Goal: Task Accomplishment & Management: Manage account settings

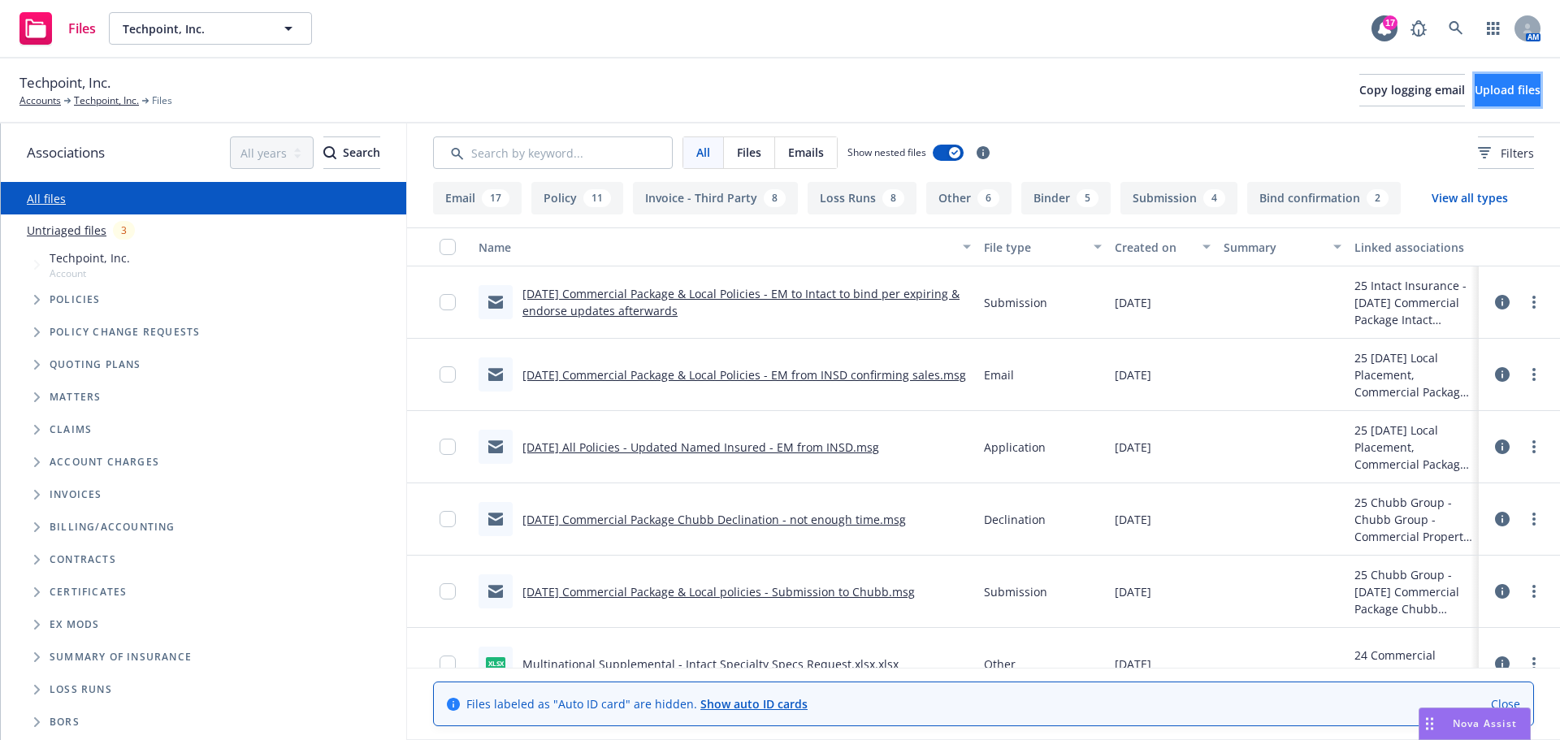
click at [1483, 85] on span "Upload files" at bounding box center [1508, 89] width 66 height 15
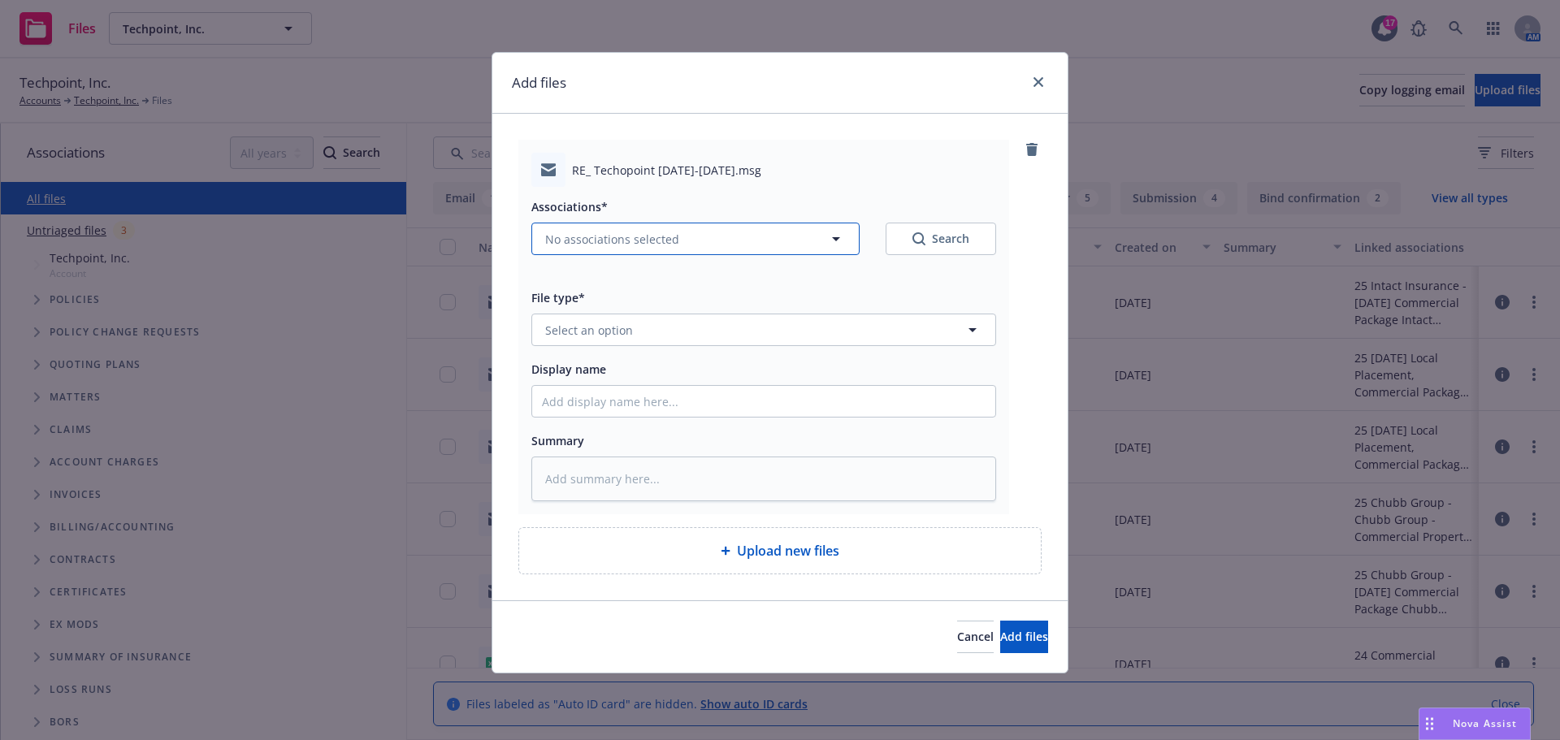
click at [825, 236] on button "No associations selected" at bounding box center [695, 239] width 328 height 32
type textarea "x"
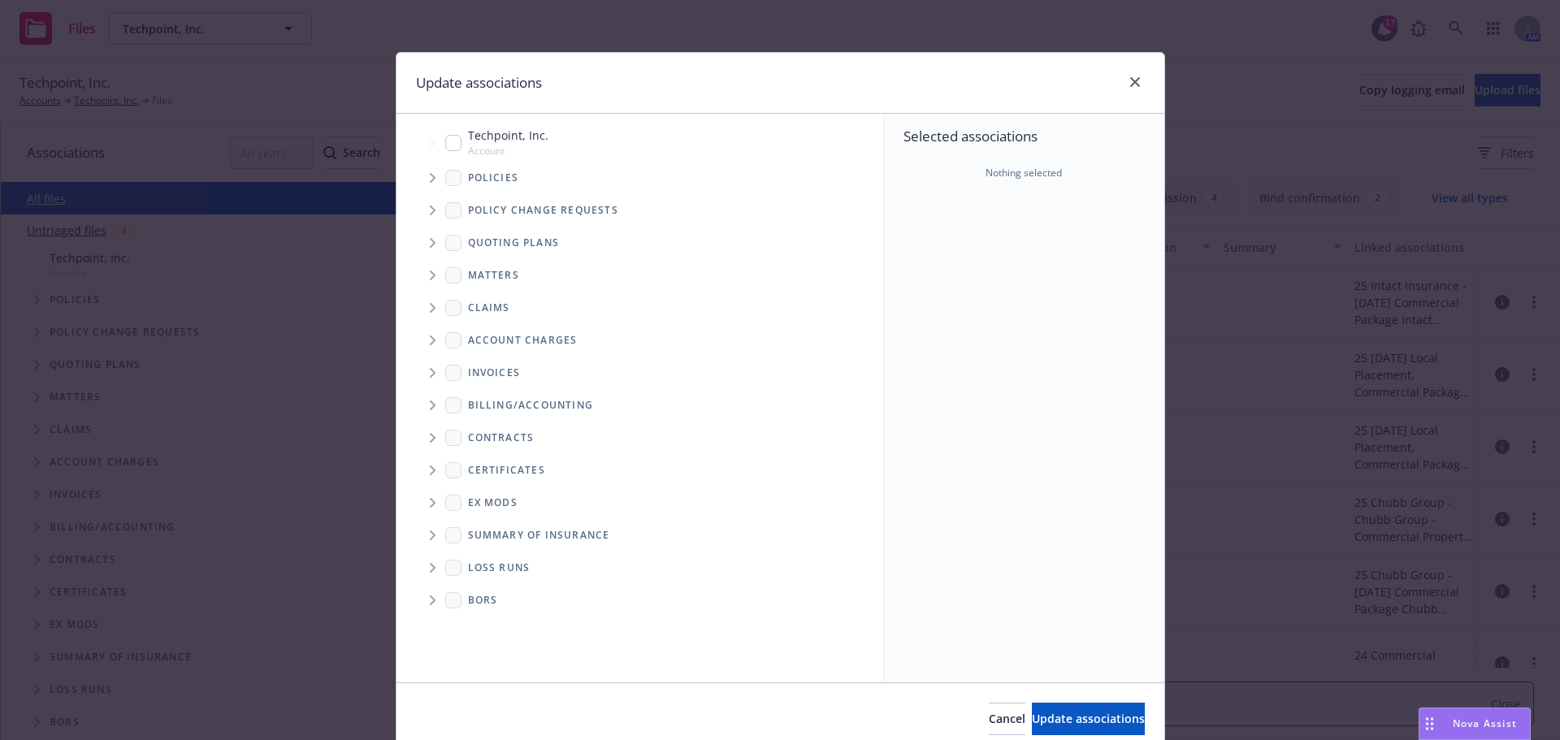
click at [447, 147] on input "Tree Example" at bounding box center [453, 143] width 16 height 16
checkbox input "true"
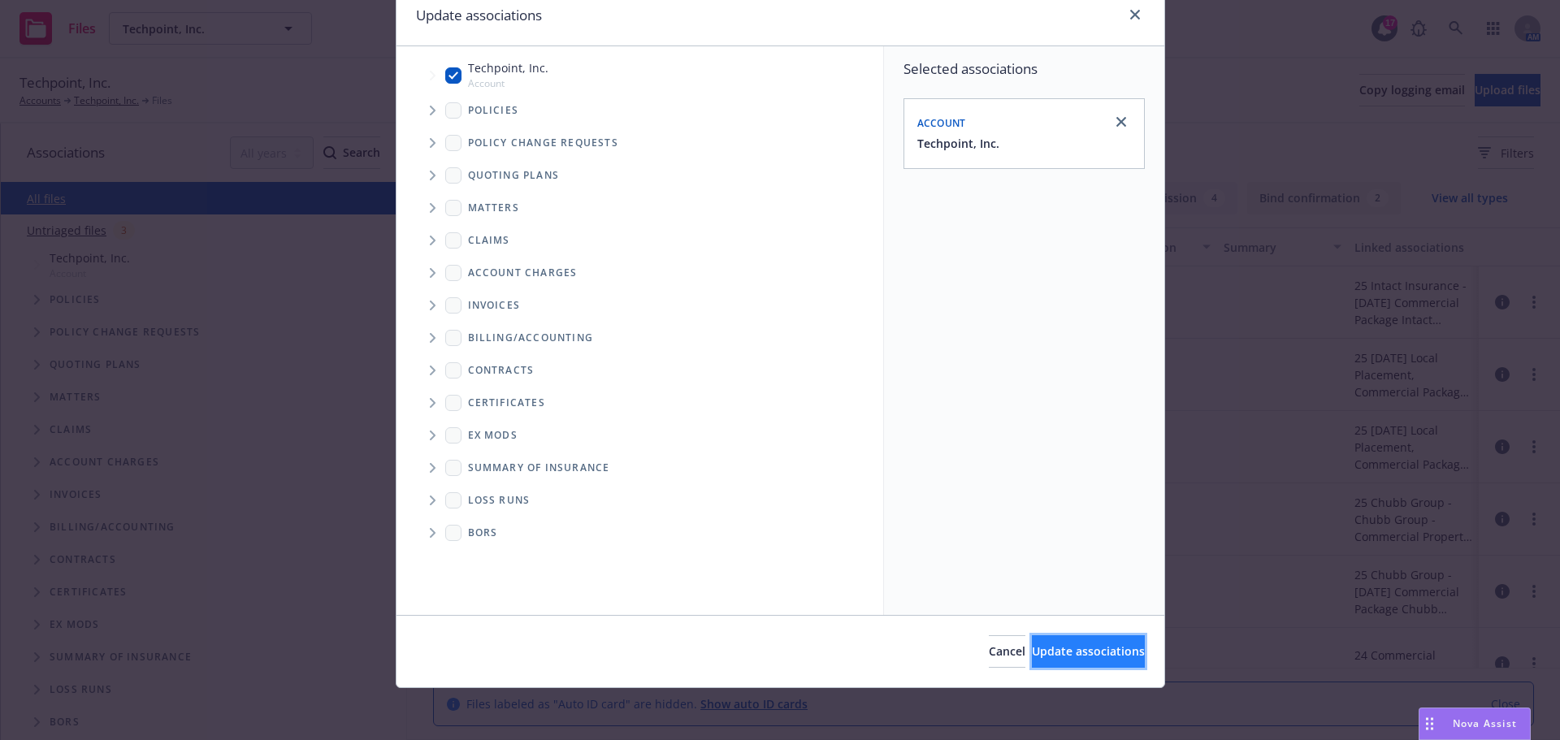
click at [1046, 652] on span "Update associations" at bounding box center [1088, 650] width 113 height 15
type textarea "x"
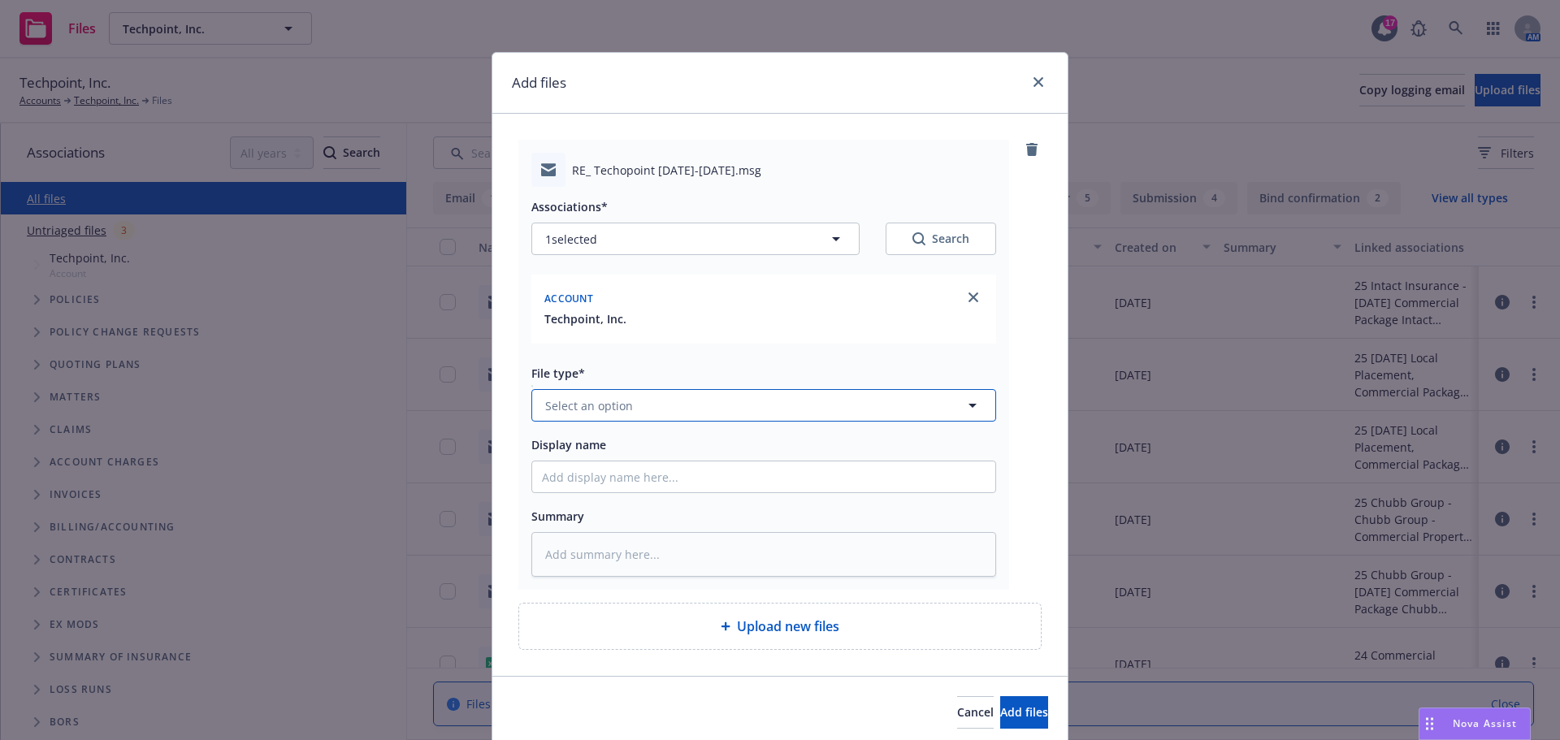
click at [586, 413] on span "Select an option" at bounding box center [589, 405] width 88 height 17
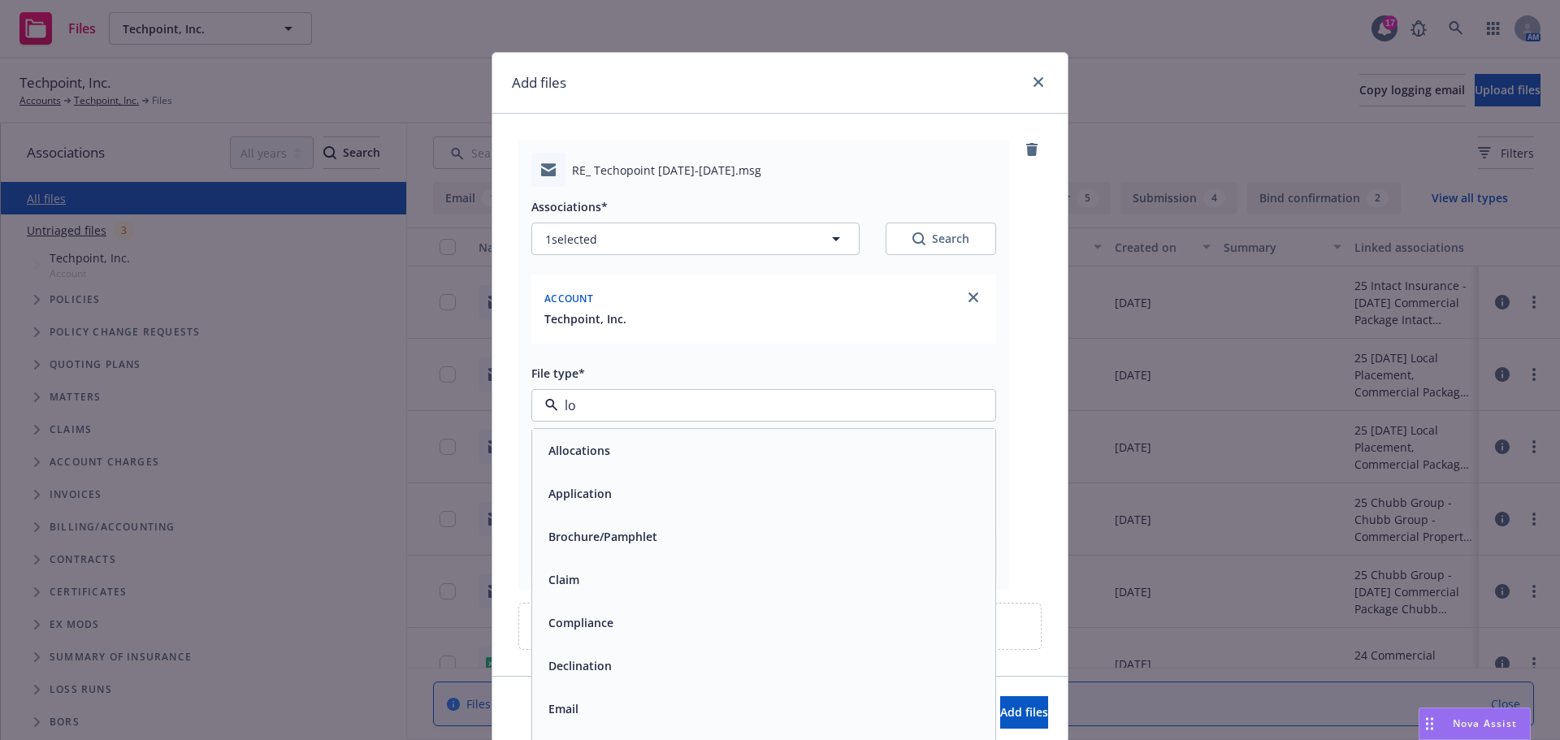
type input "loc"
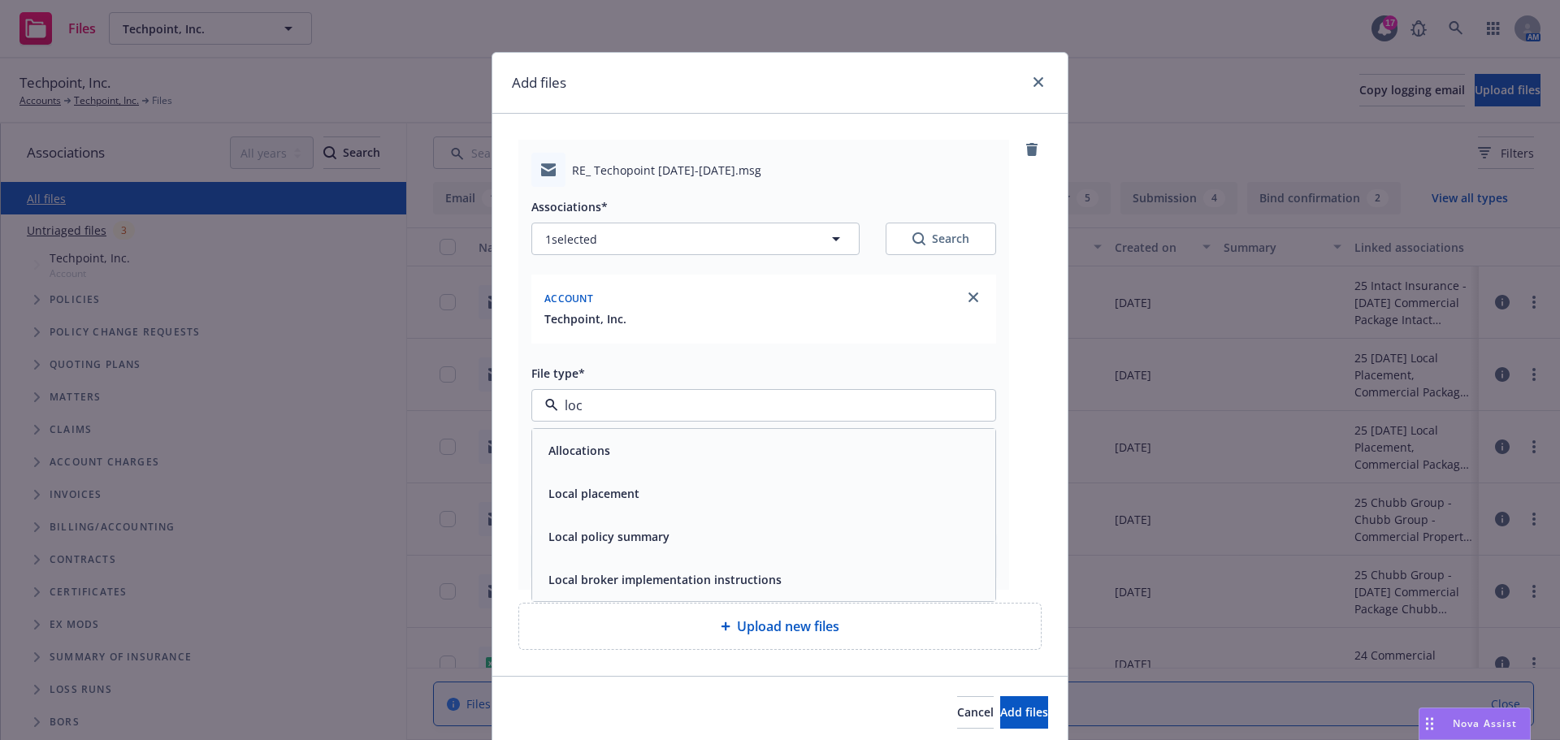
click at [608, 486] on span "Local placement" at bounding box center [593, 493] width 91 height 17
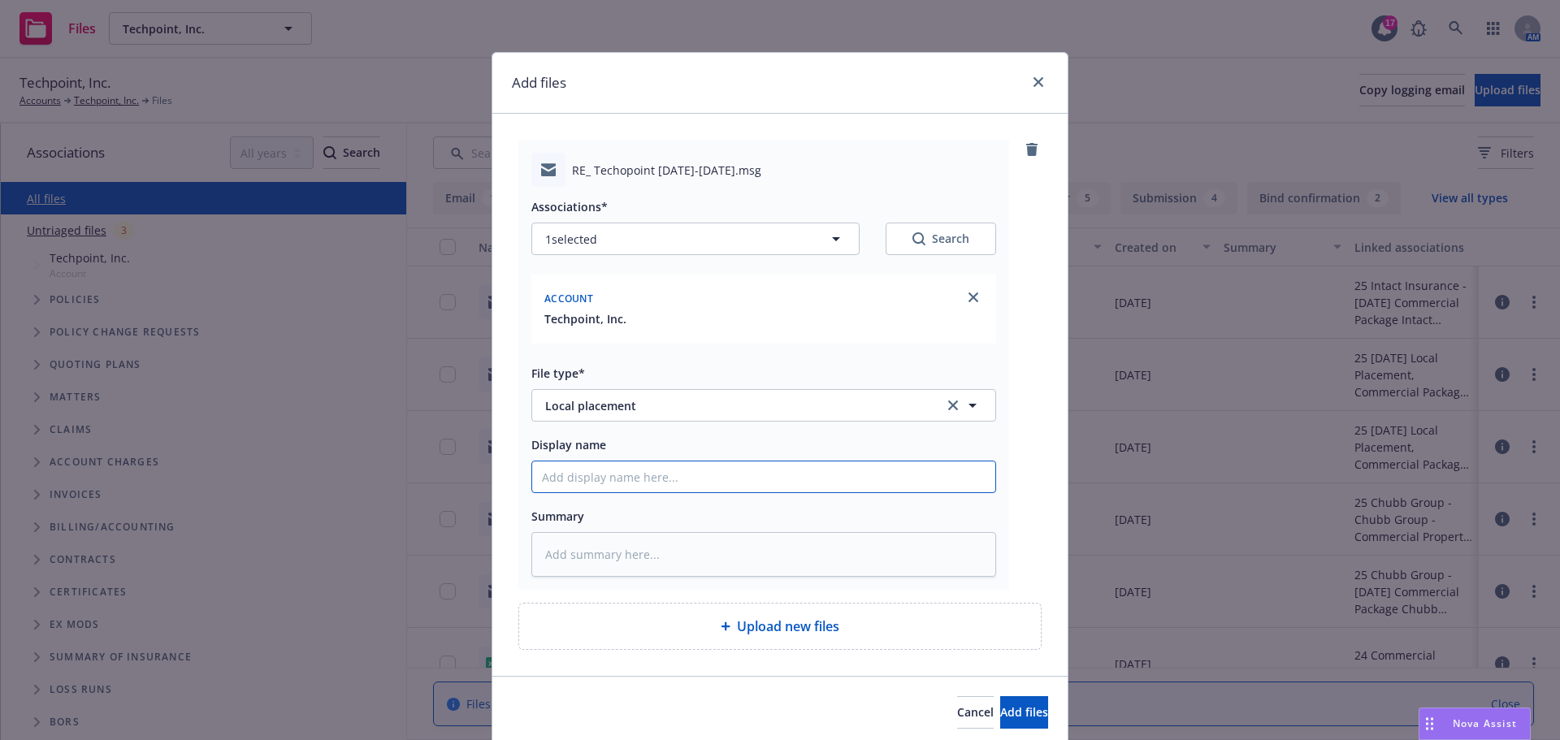
click at [552, 486] on input "Display name" at bounding box center [763, 476] width 463 height 31
type textarea "x"
type input "8"
type textarea "x"
type input "8/"
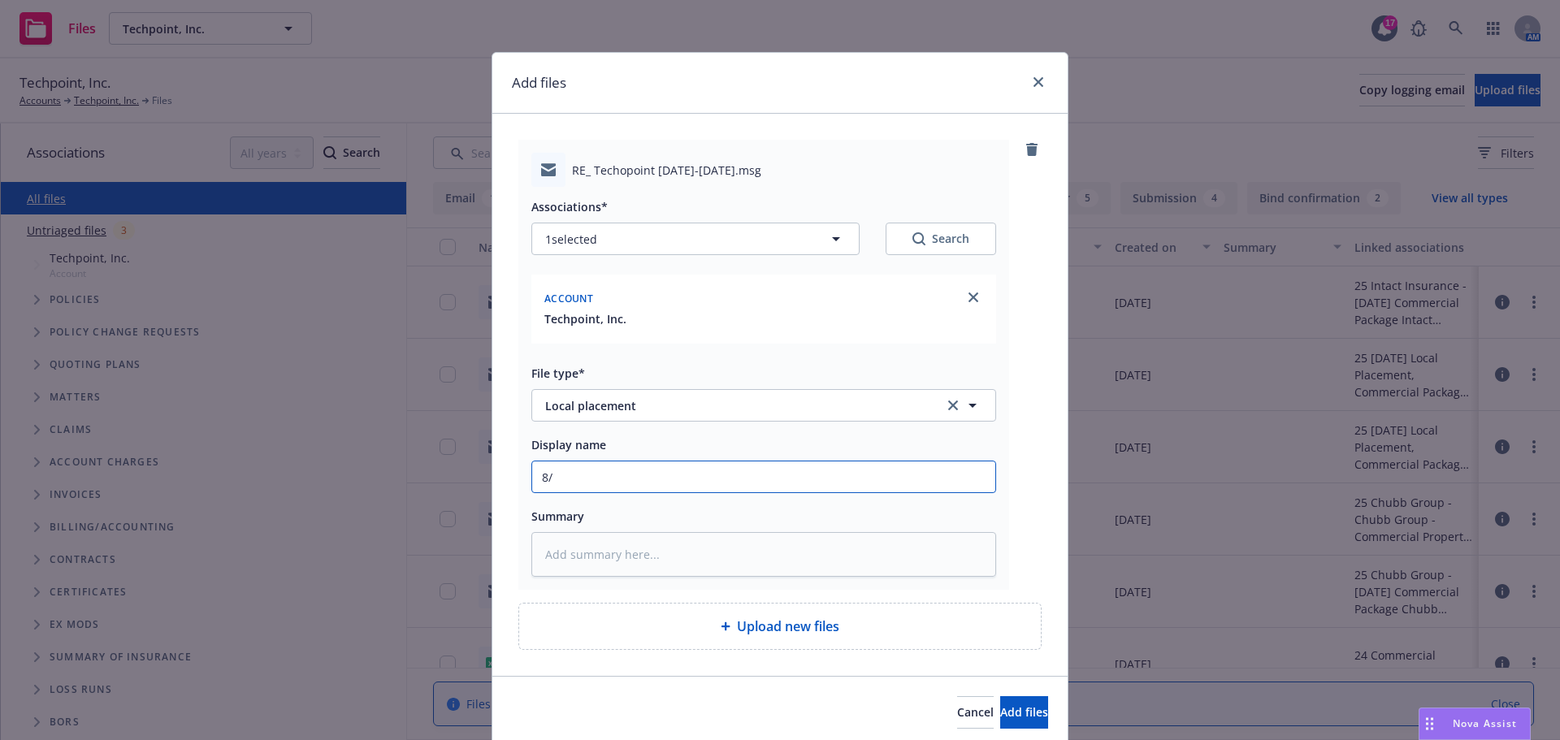
type textarea "x"
type input "8/2"
type textarea "x"
type input "8/21"
type textarea "x"
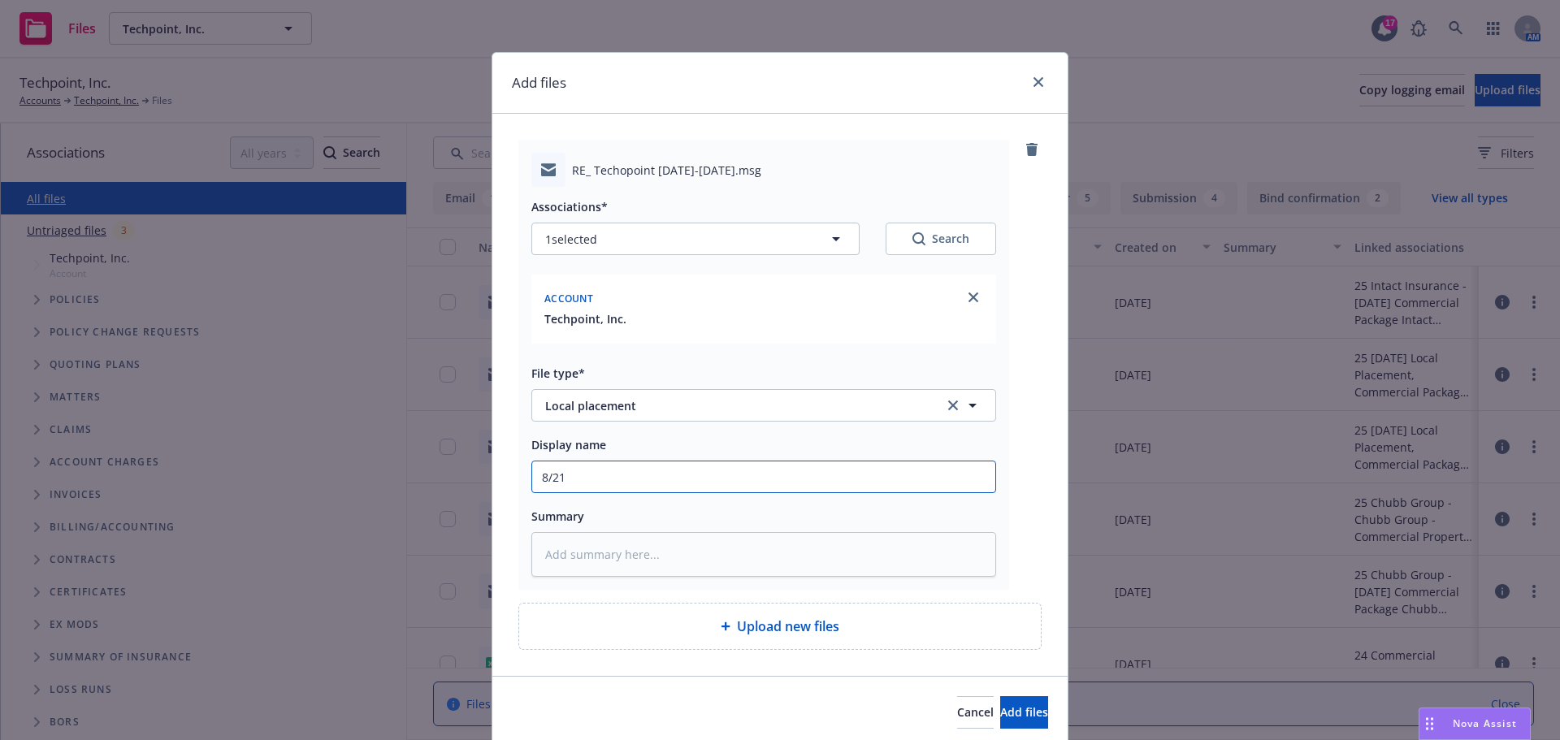
type input "8/21/"
type textarea "x"
type input "8/21/2"
type textarea "x"
type input "[DATE]"
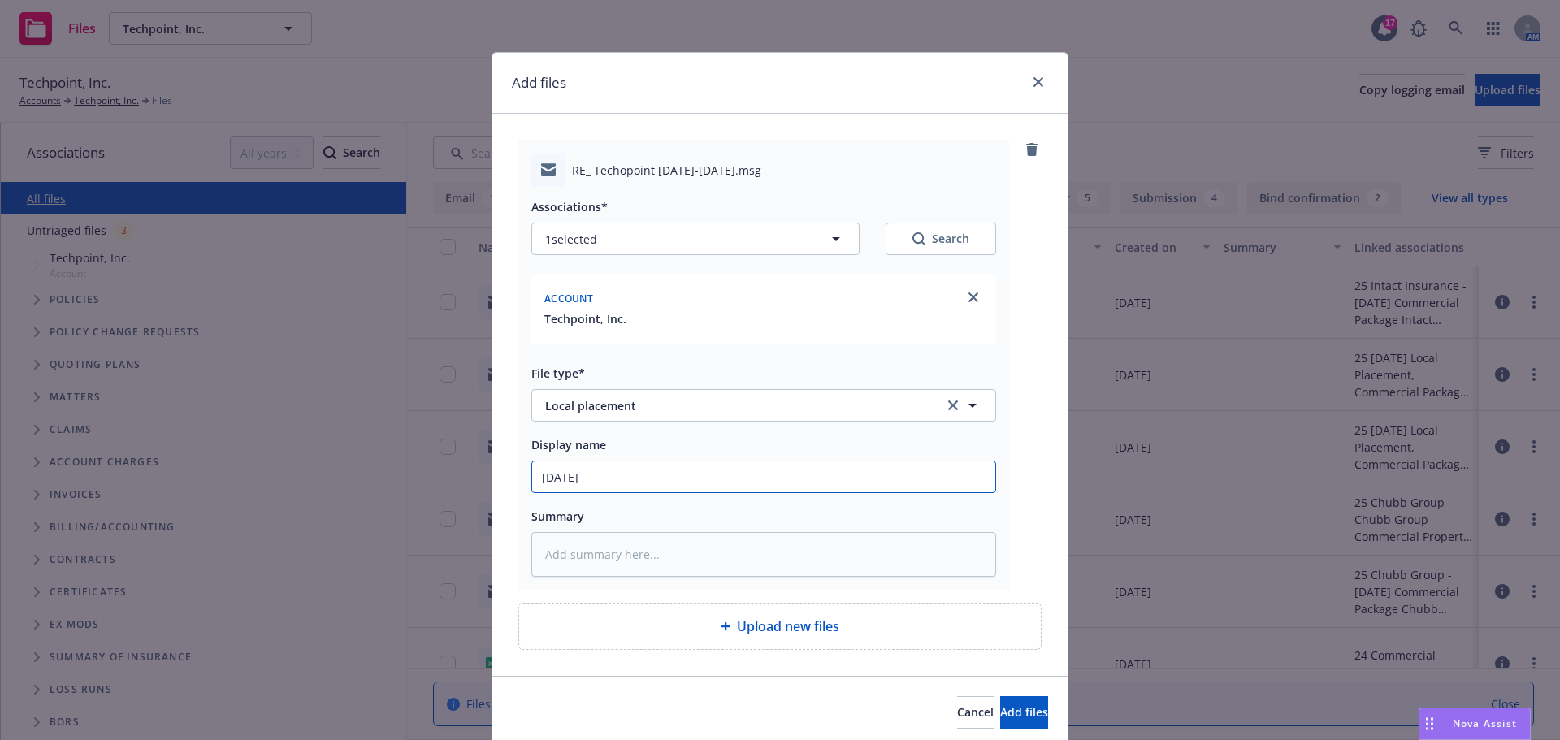
type textarea "x"
type input "8/21/202"
type textarea "x"
type input "[DATE]"
type textarea "x"
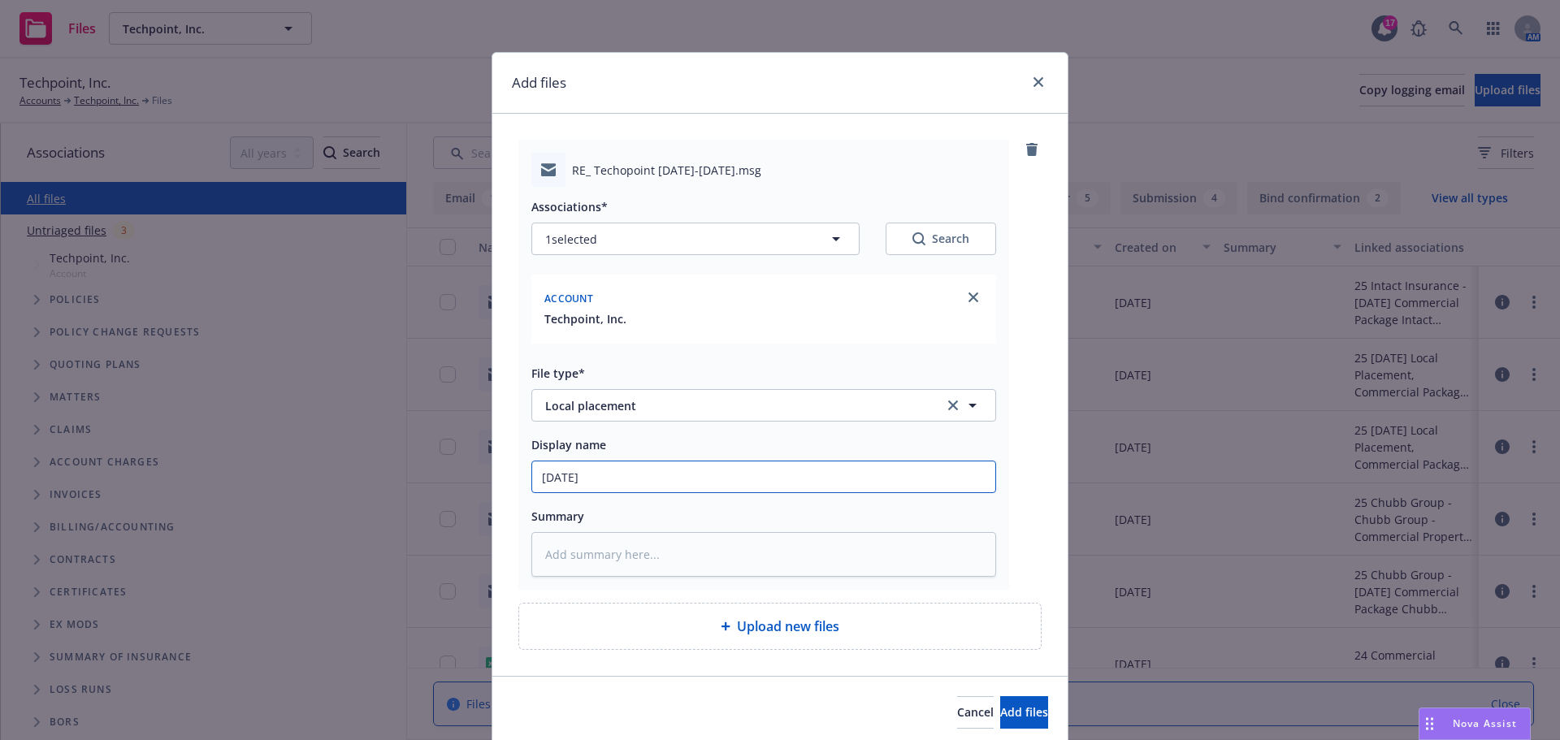
type input "[DATE]"
type textarea "x"
type input "[DATE] L"
type textarea "x"
type input "[DATE] Lo"
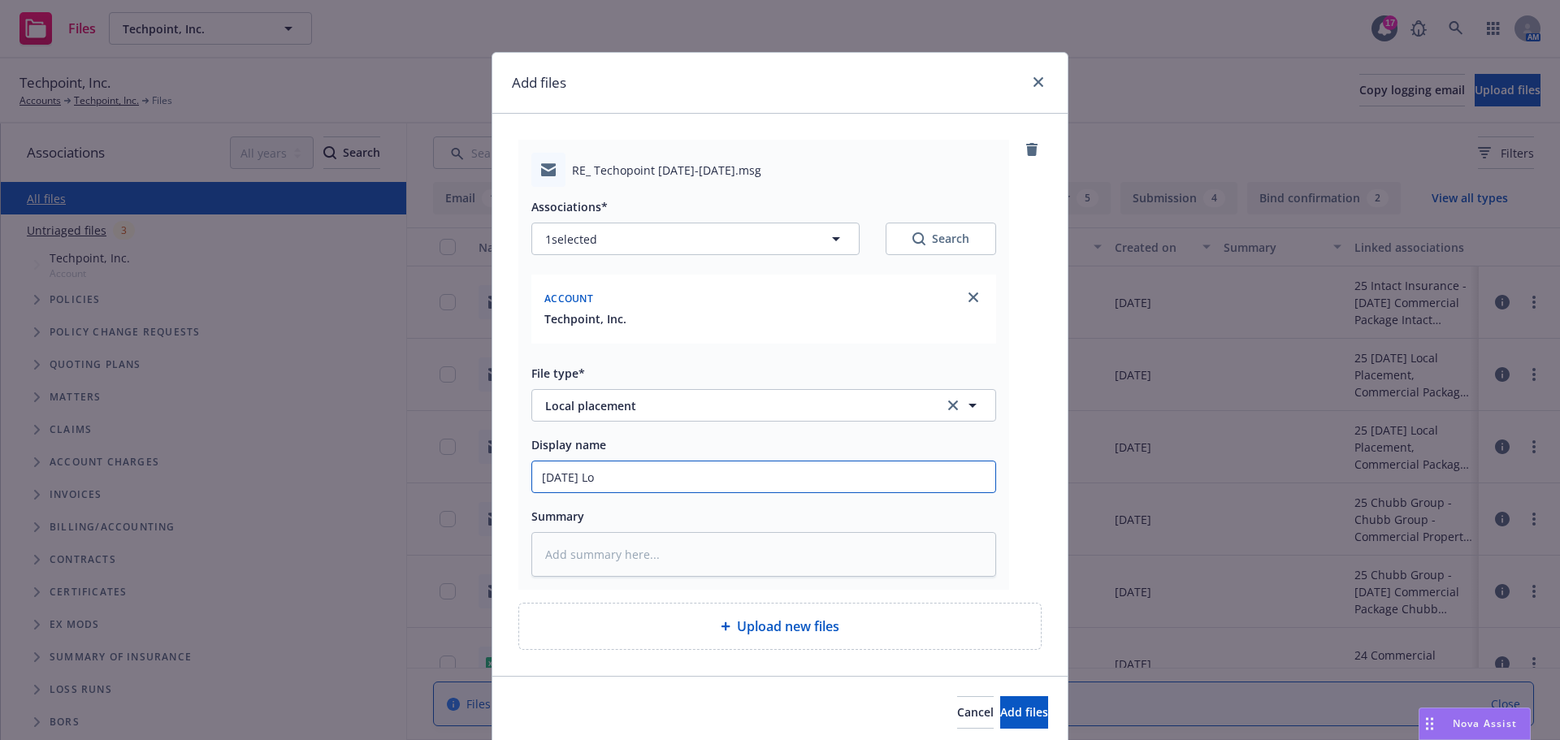
type textarea "x"
type input "[DATE] Loc"
type textarea "x"
type input "[DATE] Loca"
type textarea "x"
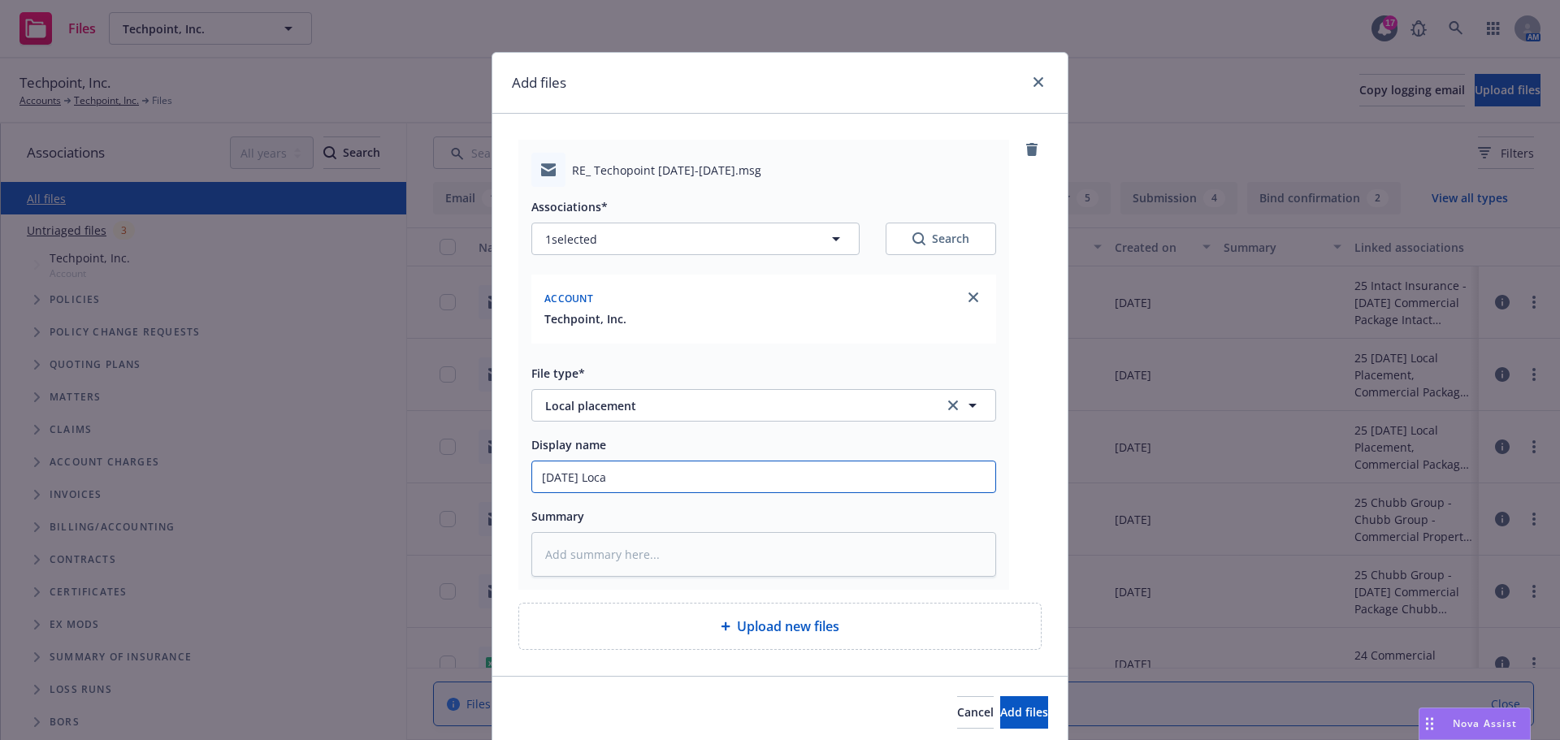
type input "[DATE] Local"
type textarea "x"
type input "[DATE] Local"
type textarea "x"
type input "[DATE] Local P"
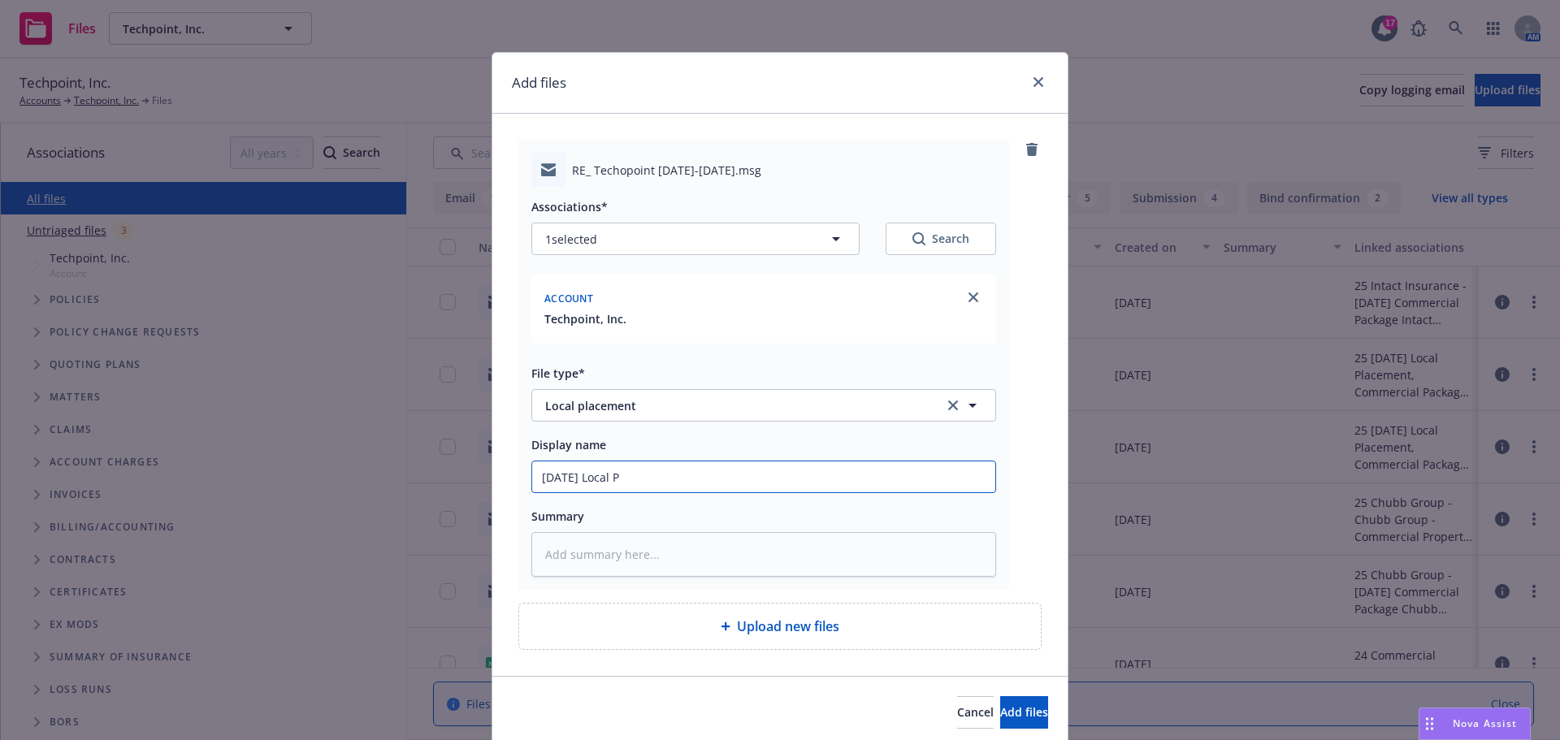
type textarea "x"
type input "[DATE] Local Po"
type textarea "x"
type input "[DATE] Local Pol"
type textarea "x"
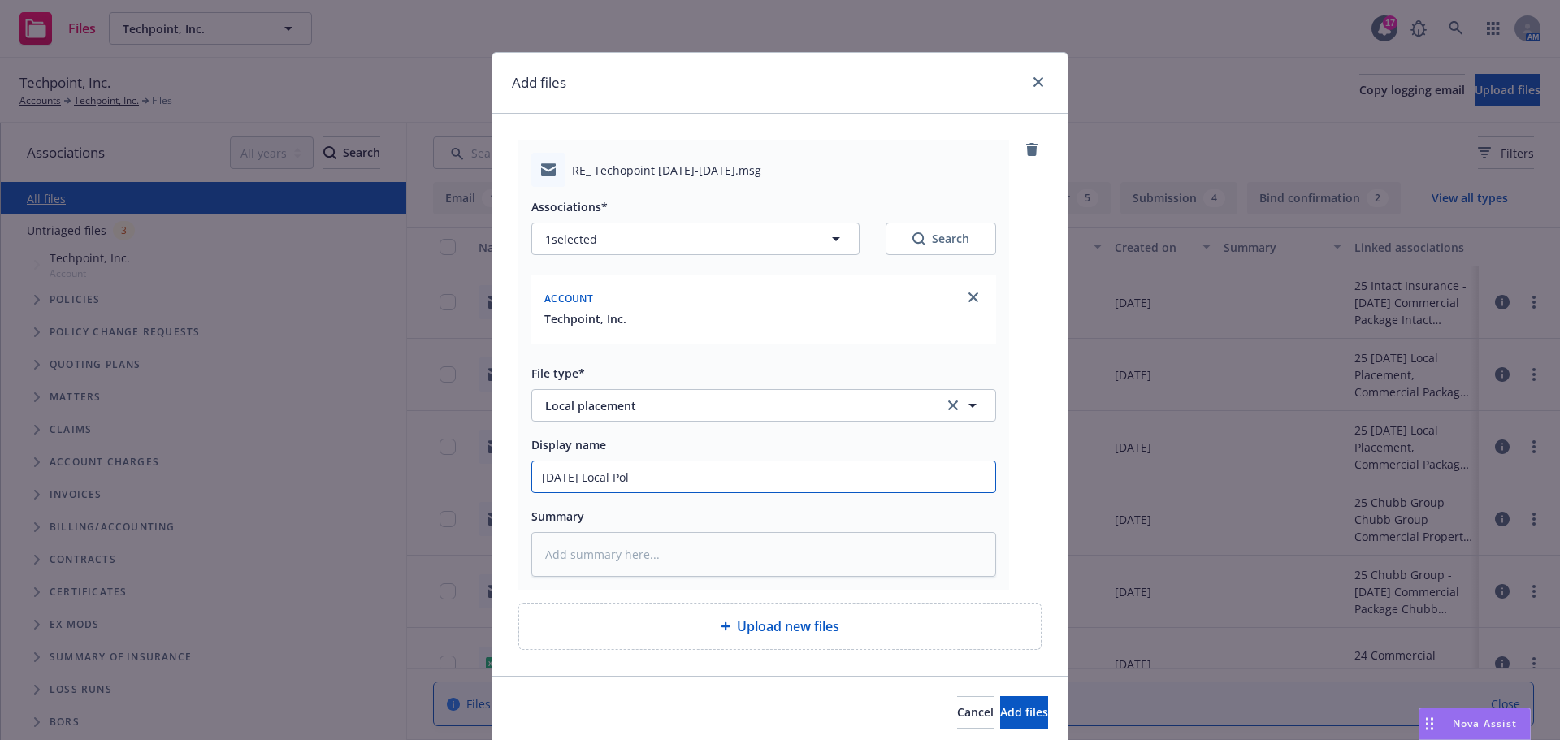
type input "[DATE] Local Poli"
type textarea "x"
type input "[DATE] Local Polic"
type textarea "x"
type input "[DATE] Local Polici"
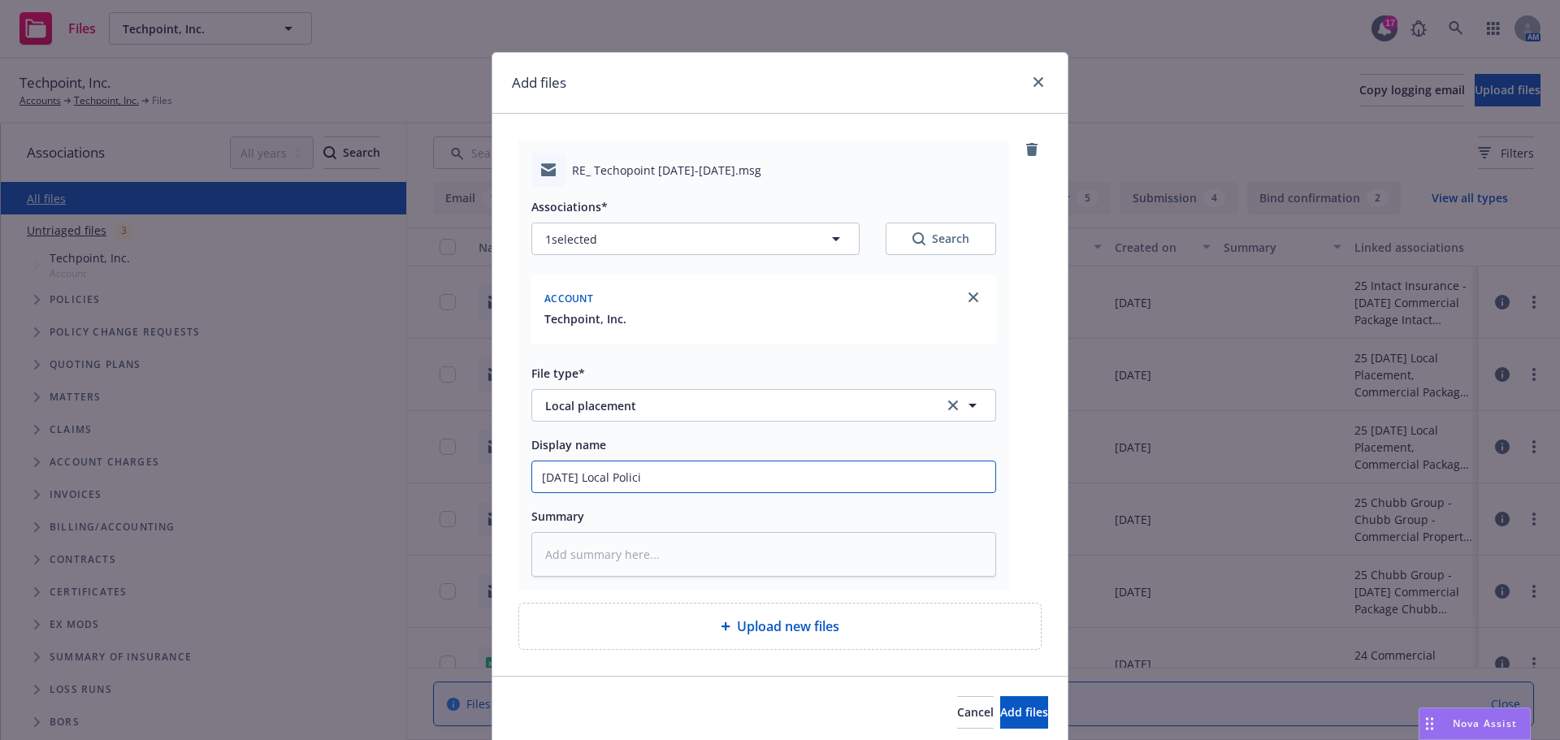
type textarea "x"
type input "[DATE] Local Policie"
type textarea "x"
type input "[DATE] Local Policies"
type textarea "x"
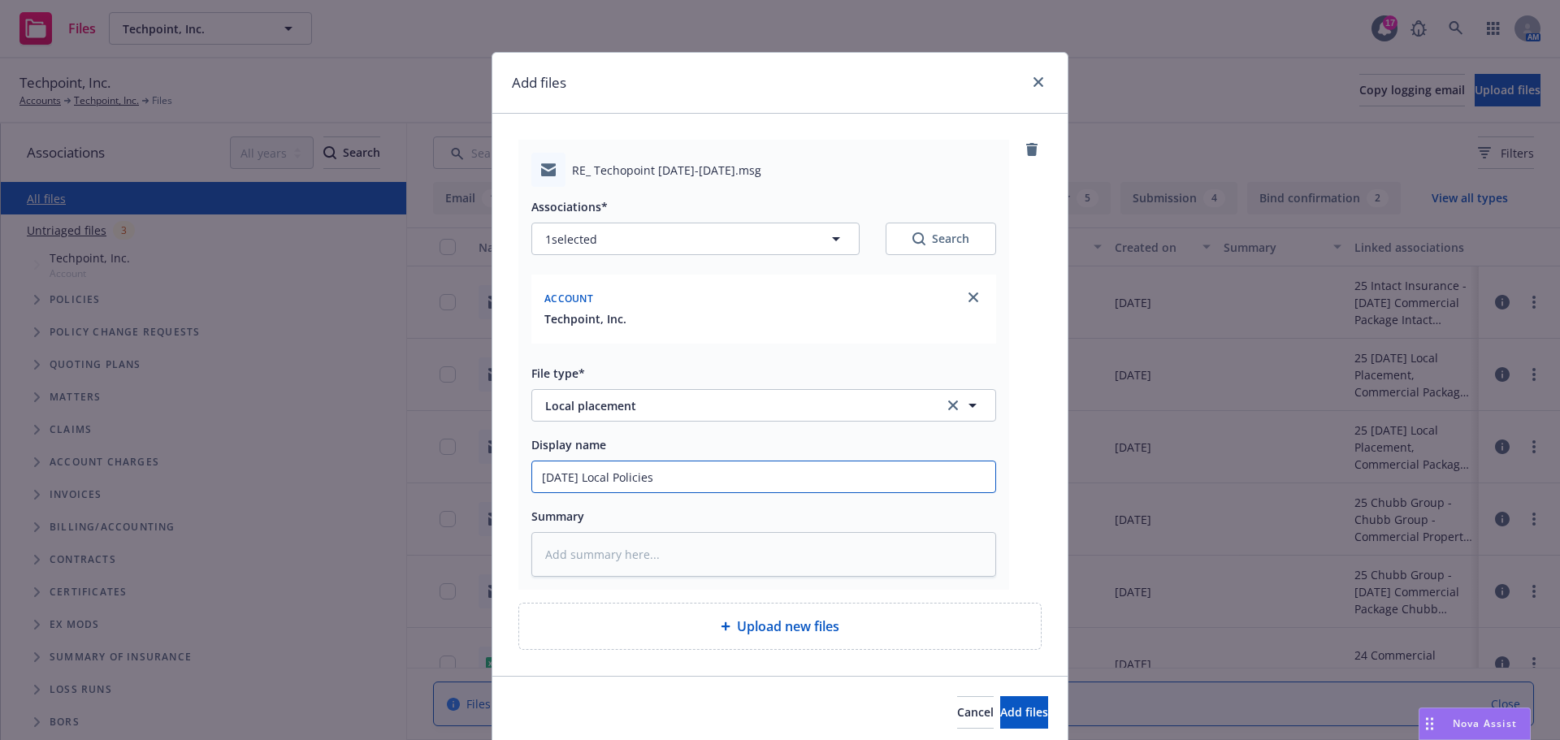
type input "[DATE] Local Policies"
type textarea "x"
type input "[DATE] Local Policies B"
type textarea "x"
type input "[DATE] Local Policies Br"
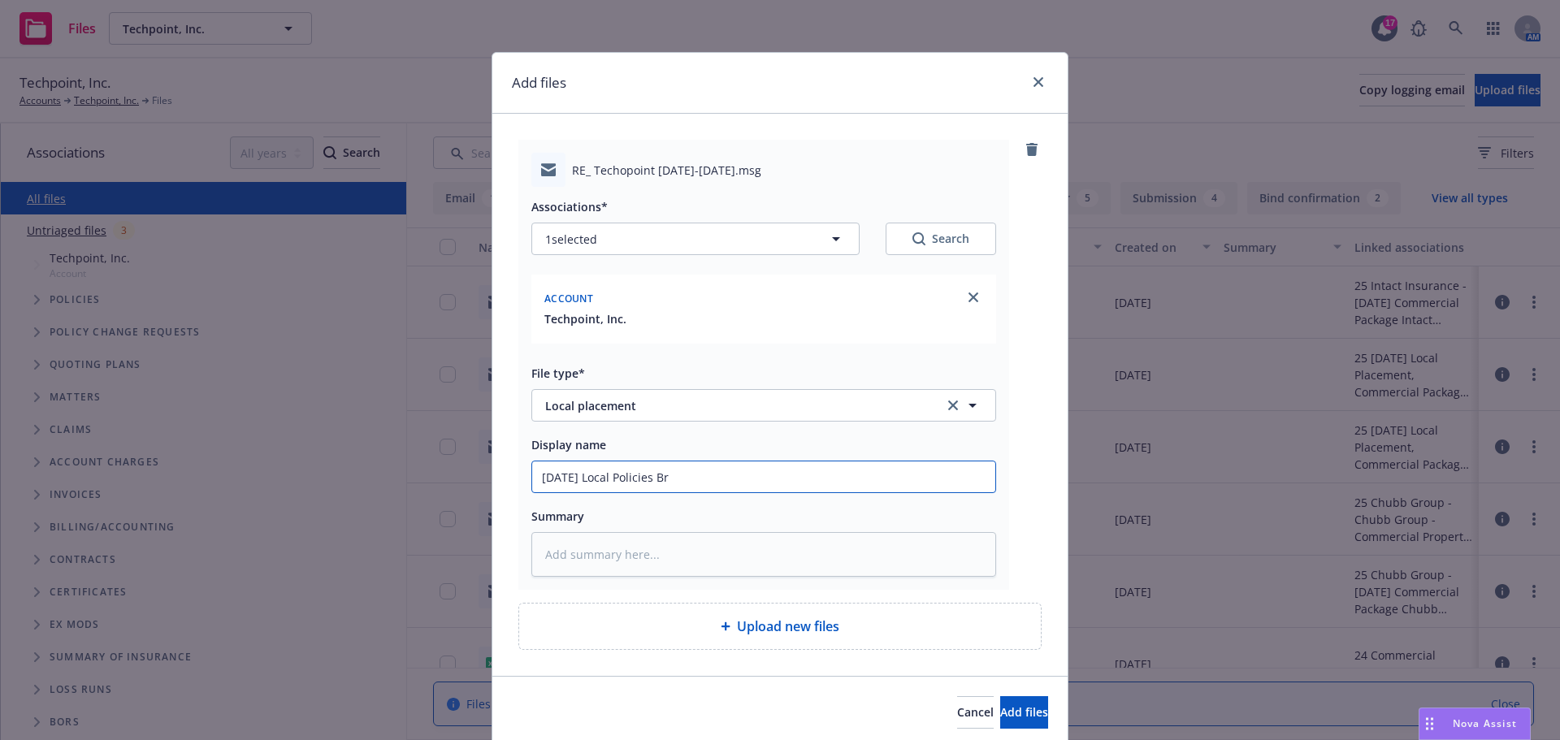
type textarea "x"
type input "[DATE] Local Policies Bro"
type textarea "x"
type input "[DATE] Local Policies Brok"
type textarea "x"
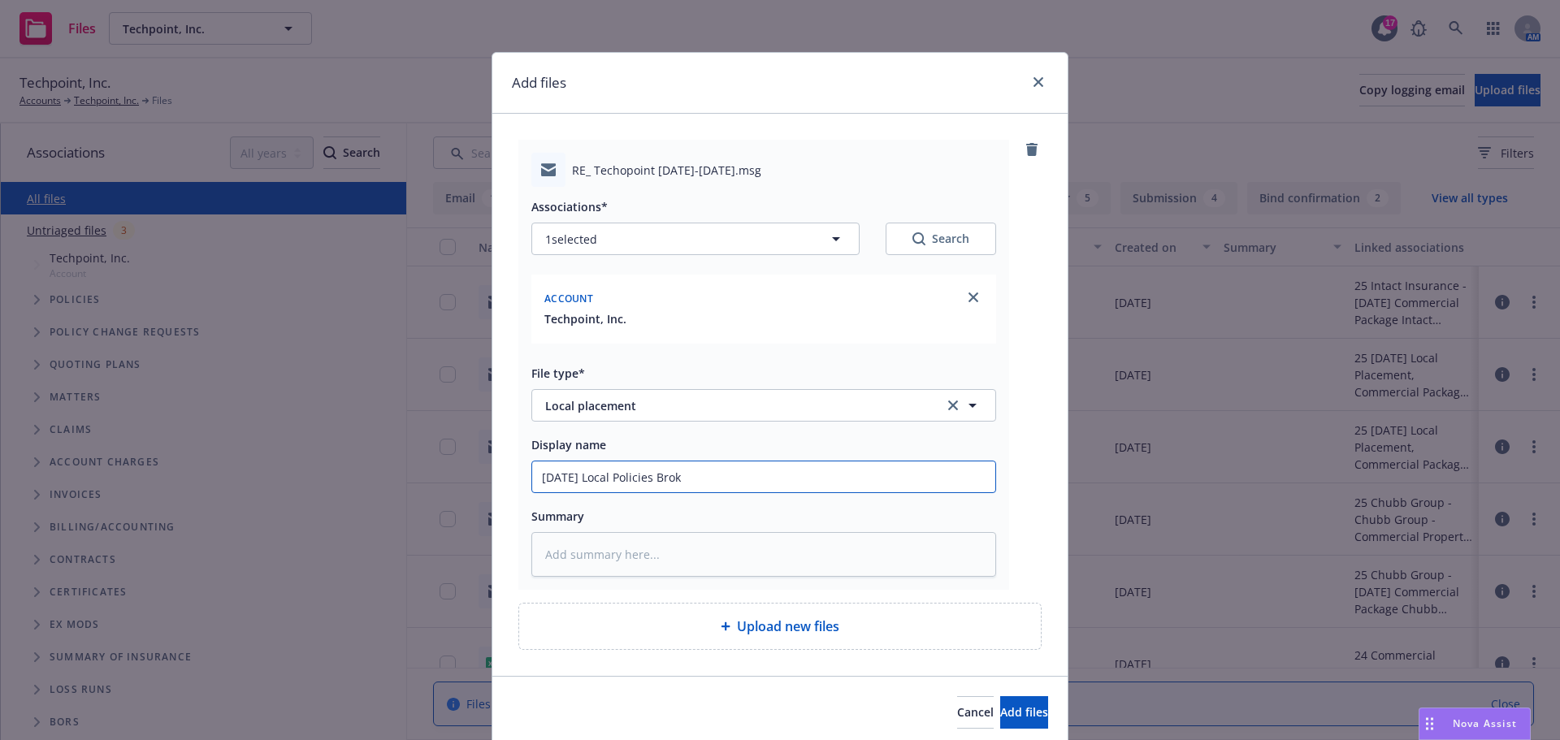
type input "[DATE] Local Policies Broke"
type textarea "x"
type input "[DATE] Local Policies Broker"
type textarea "x"
type input "[DATE] Local Policies Broker"
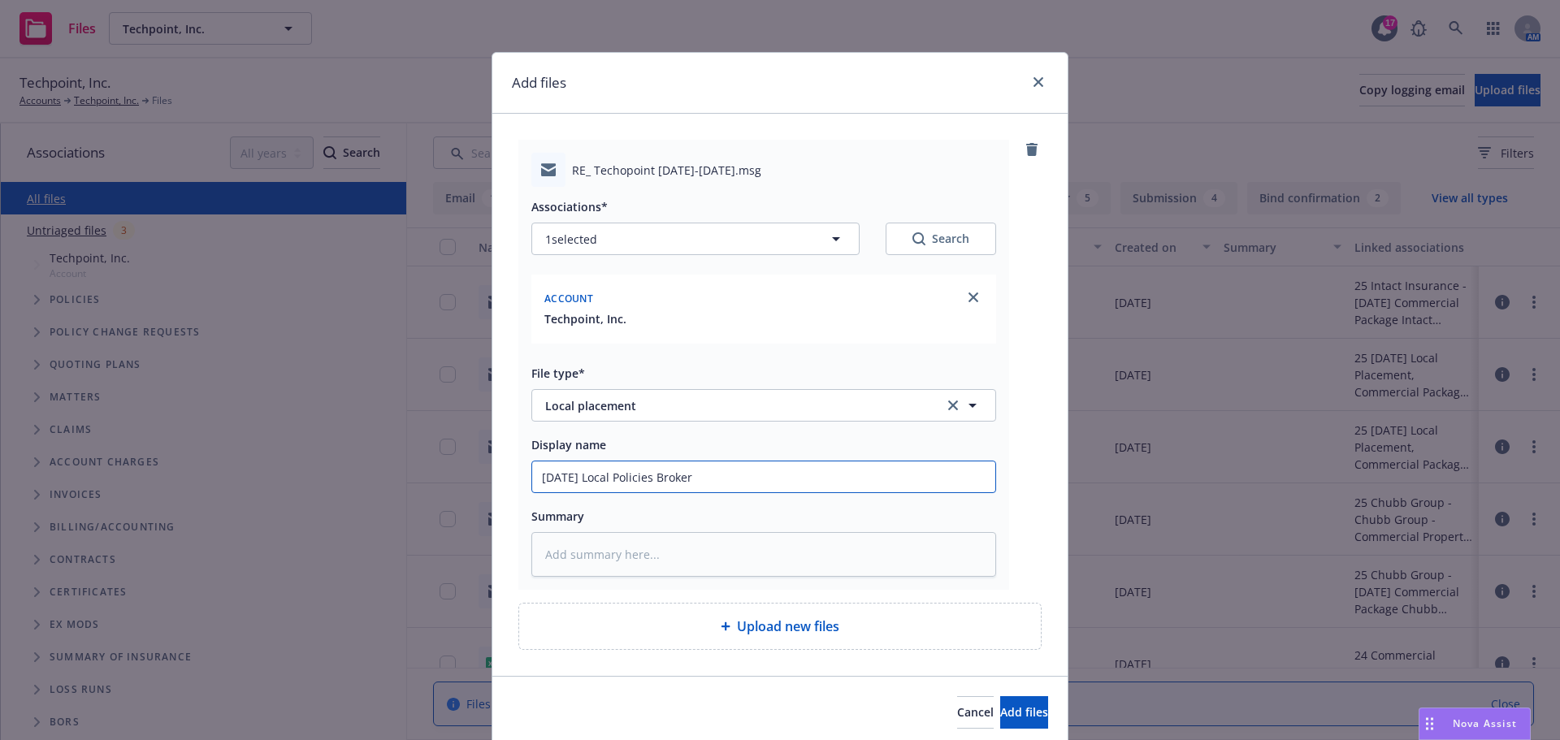
type textarea "x"
type input "[DATE] Local Policies Broker c"
type textarea "x"
type input "[DATE] Local Policies Broker co"
type textarea "x"
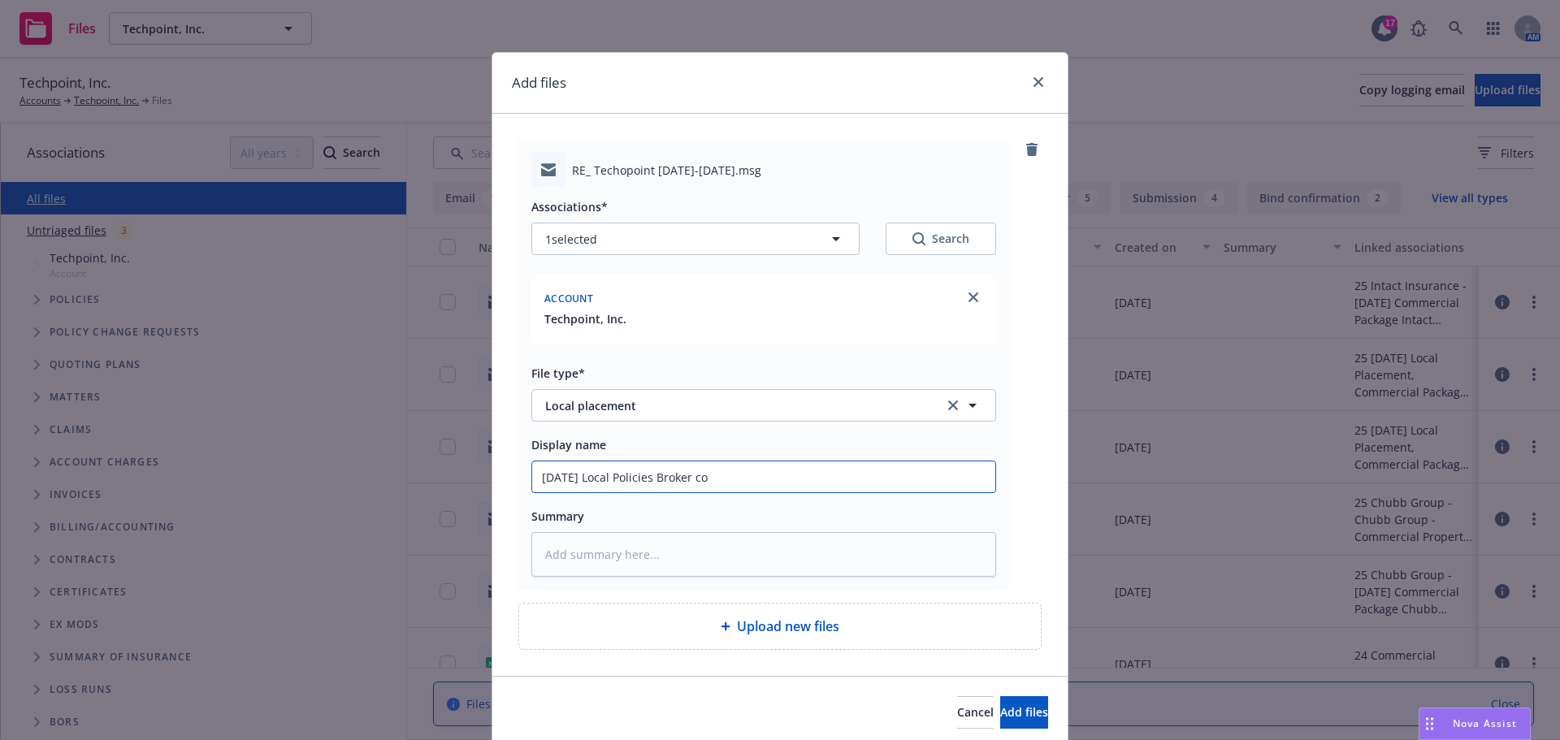
type input "[DATE] Local Policies Broker con"
type textarea "x"
type input "[DATE] Local Policies Broker cont"
type textarea "x"
type input "[DATE] Local Policies Broker conta"
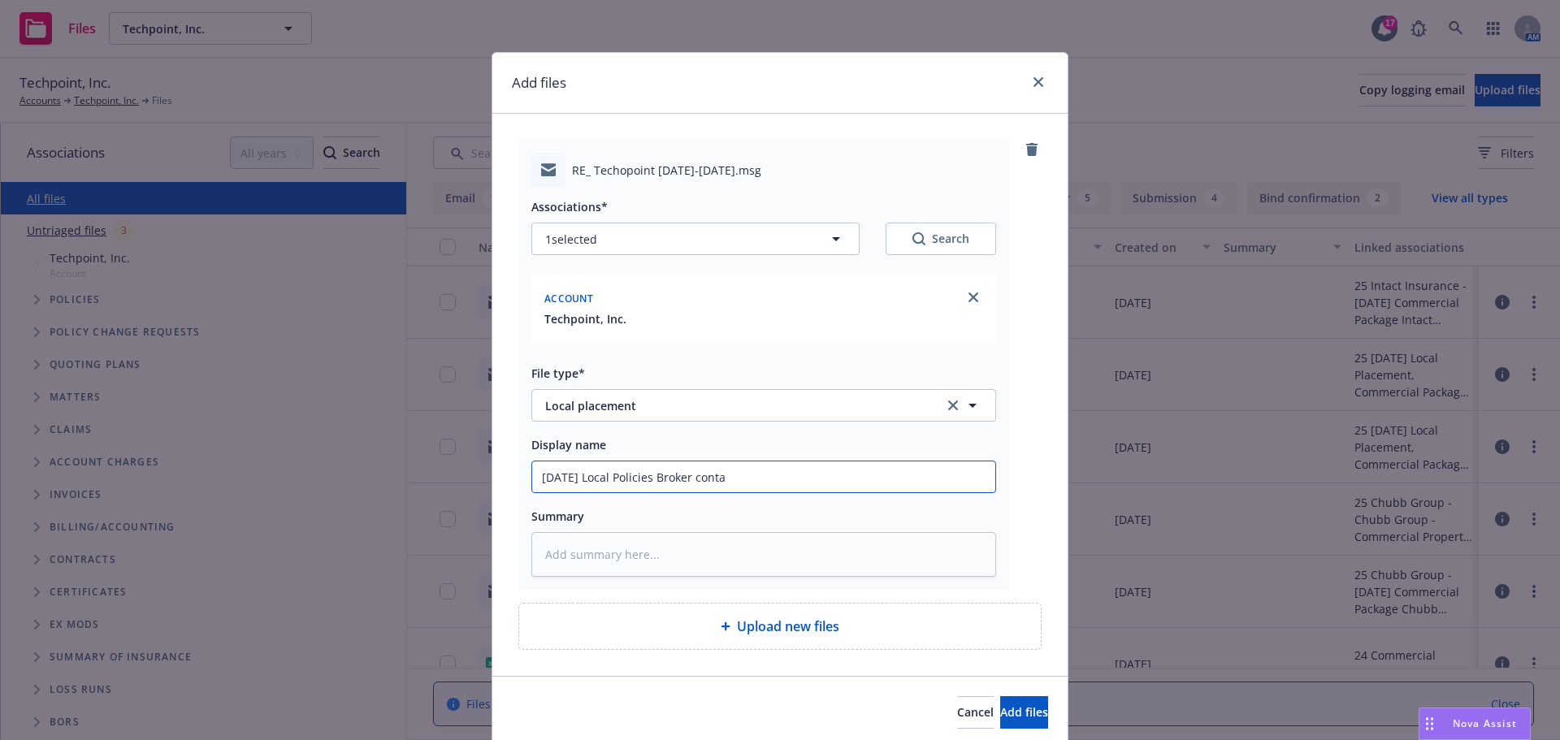
type textarea "x"
type input "[DATE] Local Policies Broker contac"
type textarea "x"
type input "[DATE] Local Policies Broker contact"
type textarea "x"
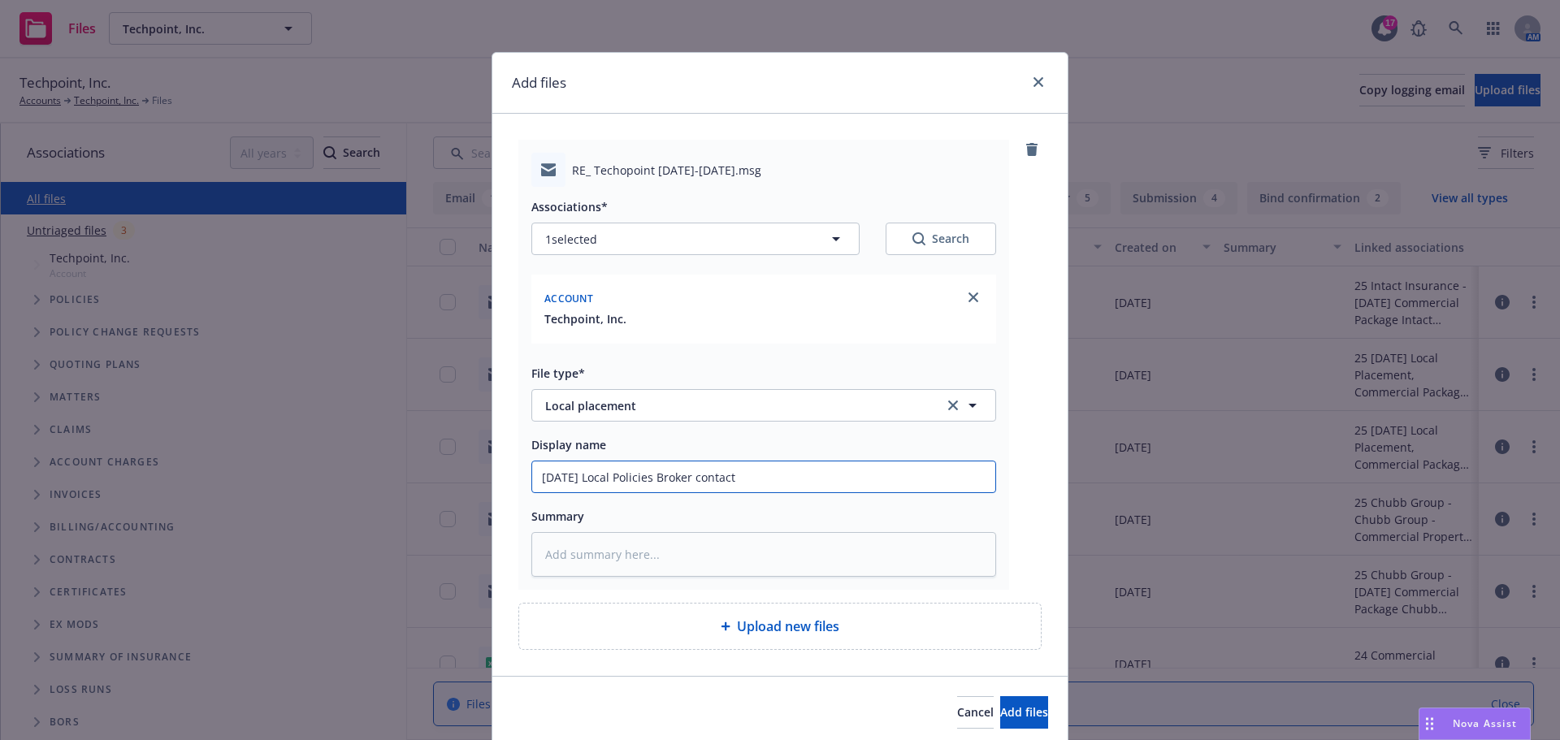
type input "[DATE] Local Policies Broker contacts"
type textarea "x"
type input "[DATE] Local Policies Broker contacts"
type textarea "x"
type input "[DATE] Local Policies Broker contacts f"
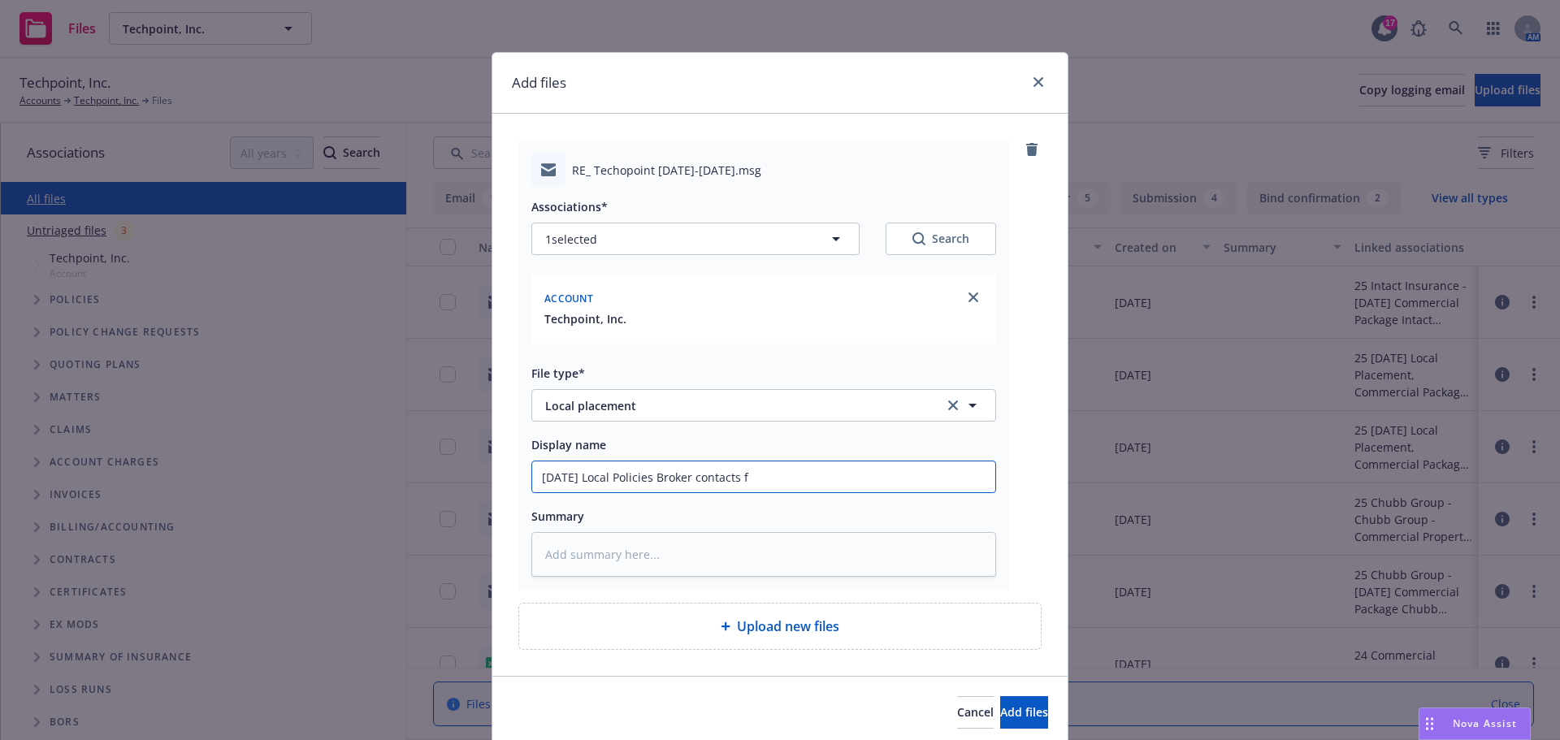
type textarea "x"
type input "[DATE] Local Policies Broker contacts fr"
type textarea "x"
type input "[DATE] Local Policies Broker contacts fro"
type textarea "x"
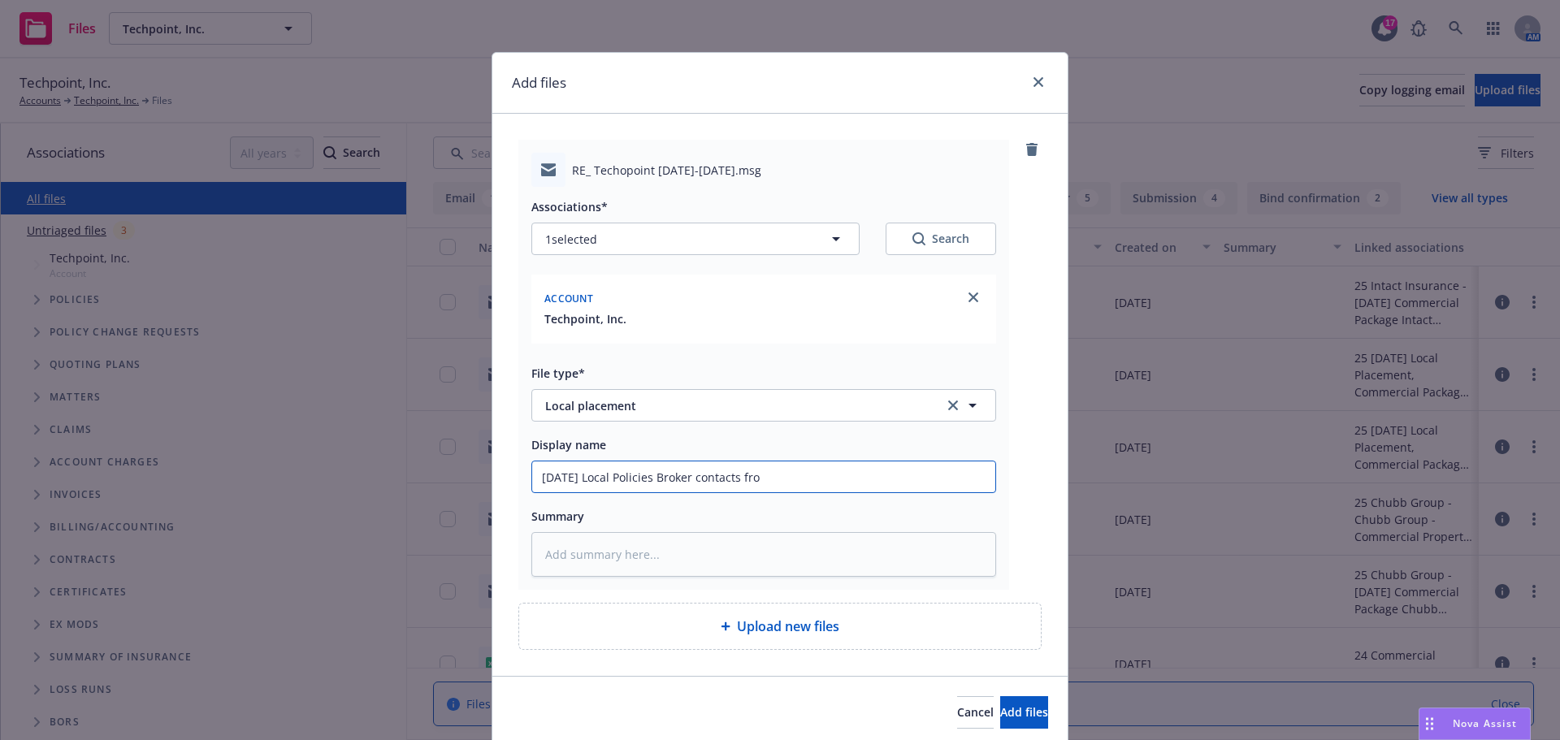
type input "[DATE] Local Policies Broker contacts from"
type textarea "x"
type input "[DATE] Local Policies Broker contacts from"
type textarea "x"
type input "[DATE] Local Policies Broker contacts from M"
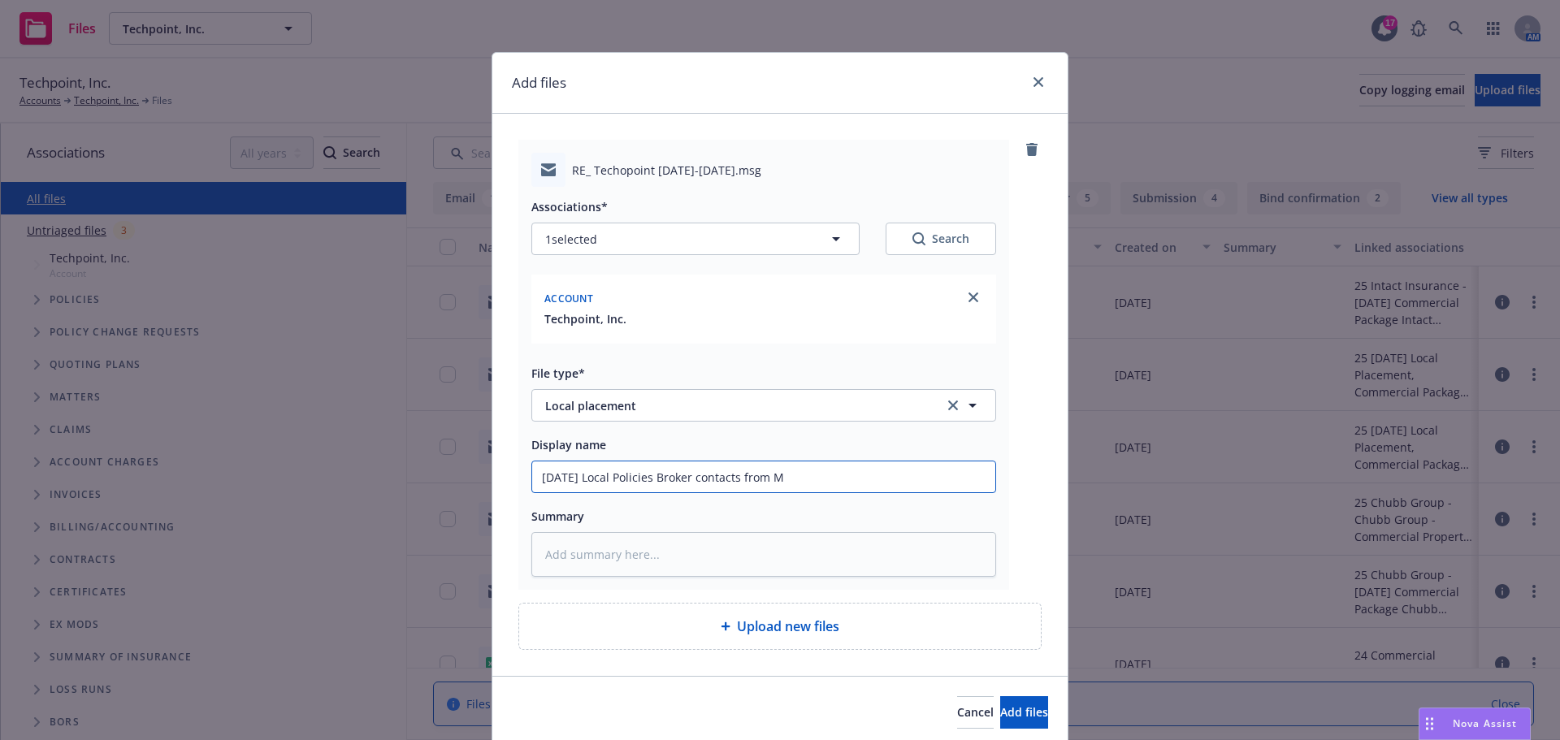
type textarea "x"
type input "[DATE] Local Policies Broker contacts from Me"
type textarea "x"
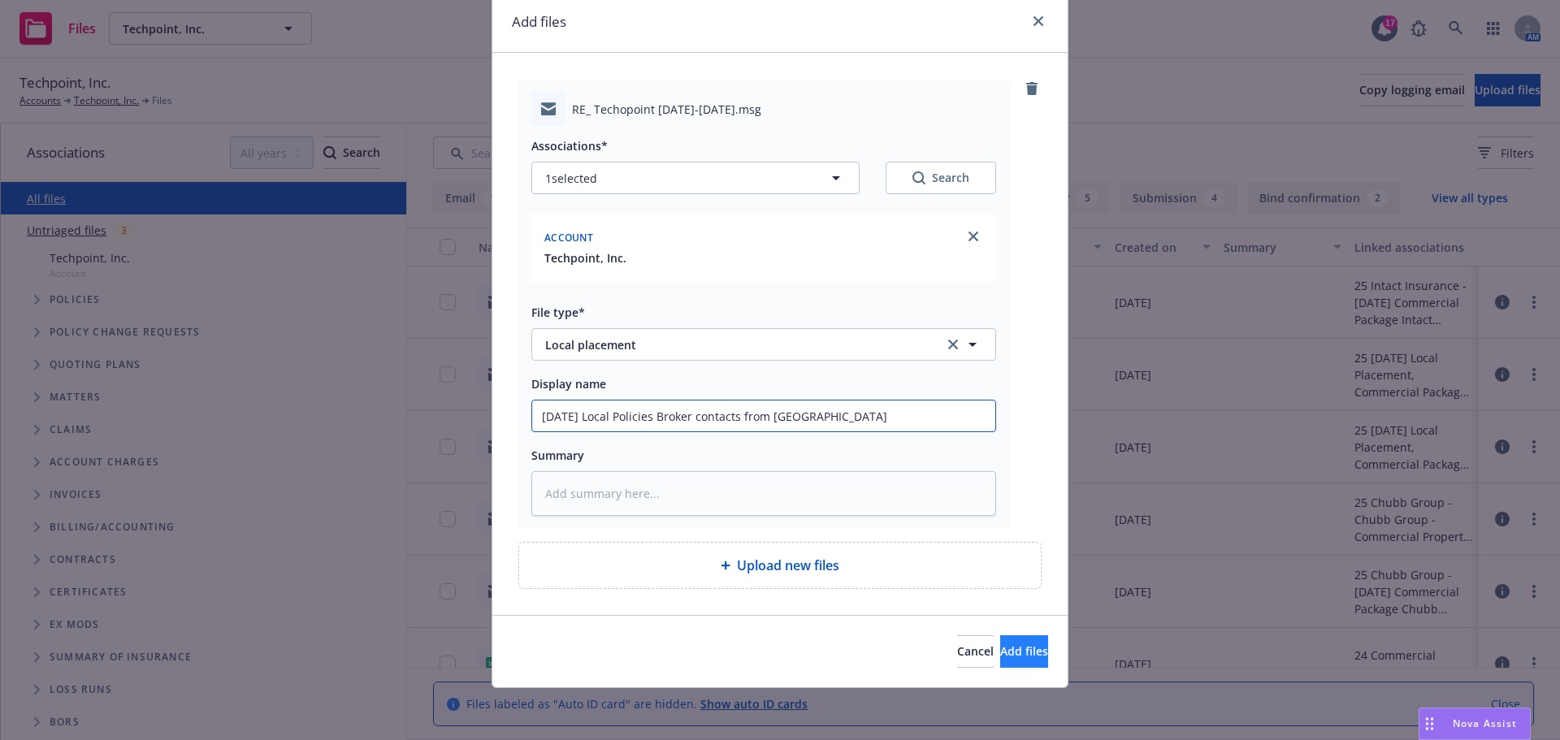
type input "[DATE] Local Policies Broker contacts from [GEOGRAPHIC_DATA]"
click at [1000, 650] on span "Add files" at bounding box center [1024, 650] width 48 height 15
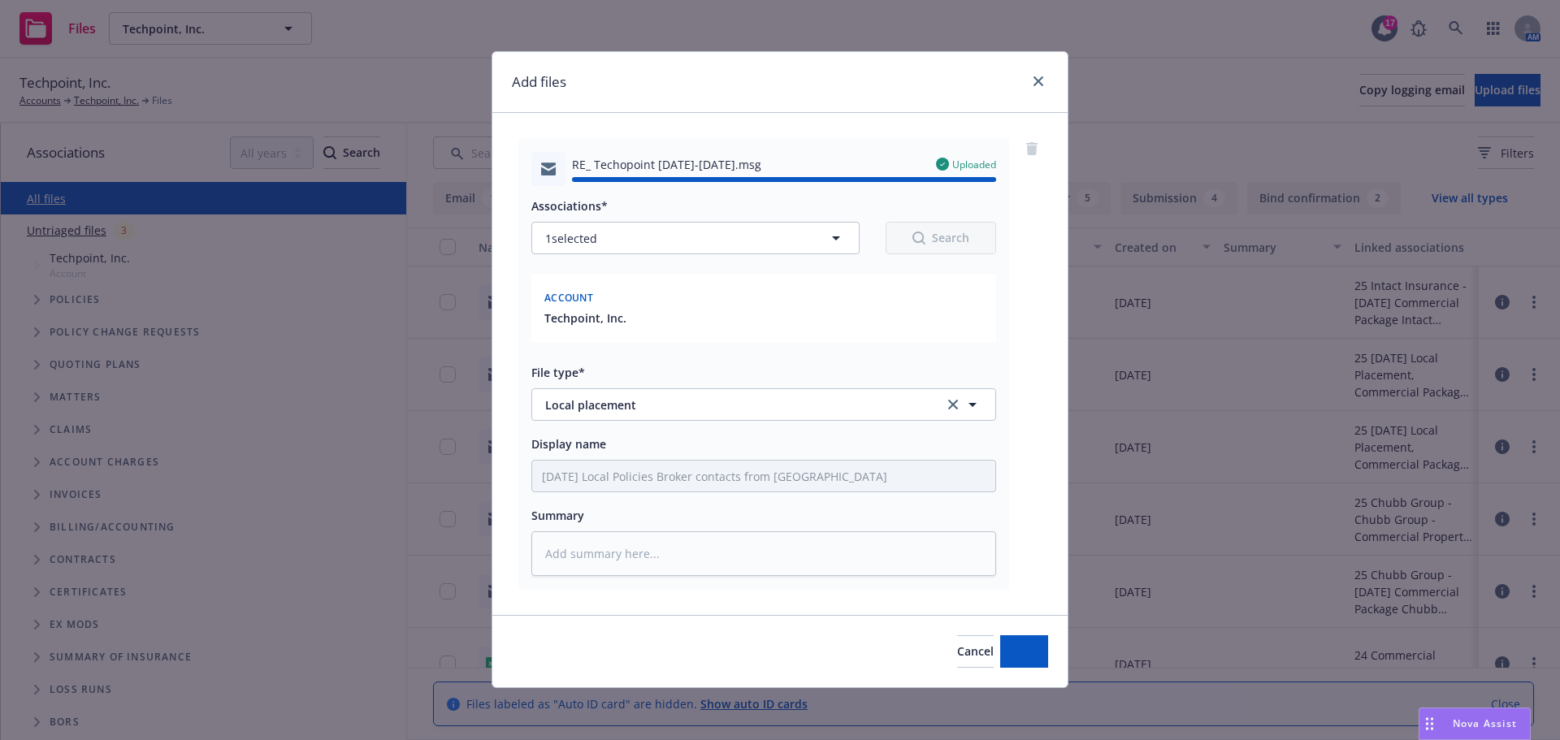
type textarea "x"
